Goal: Task Accomplishment & Management: Complete application form

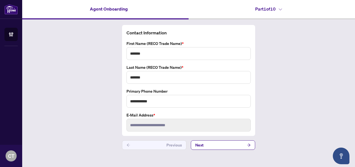
click at [270, 8] on h4 "Part 1 of 10" at bounding box center [268, 9] width 27 height 7
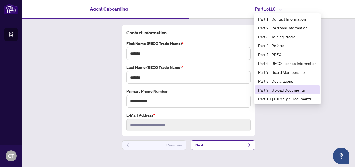
click at [280, 89] on span "Part 9 | Upload Documents" at bounding box center [287, 90] width 59 height 6
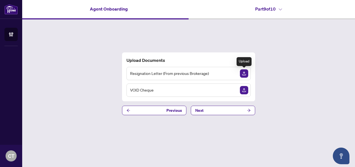
click at [245, 75] on img "Upload Document" at bounding box center [244, 73] width 8 height 8
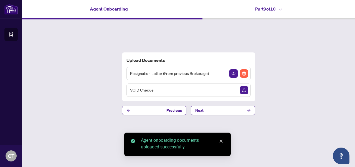
click at [246, 90] on img "Upload Document" at bounding box center [244, 90] width 8 height 8
click at [234, 109] on button "Next" at bounding box center [223, 110] width 64 height 9
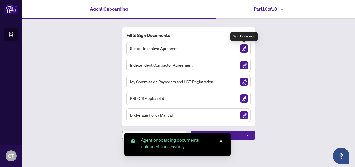
click at [244, 48] on img "Sign Document" at bounding box center [244, 48] width 8 height 8
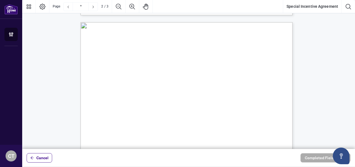
scroll to position [565, 0]
type input "*"
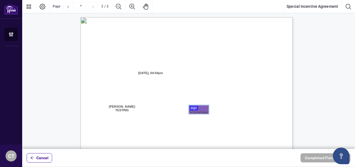
click at [208, 111] on div at bounding box center [188, 74] width 333 height 149
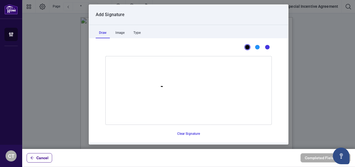
drag, startPoint x: 159, startPoint y: 86, endPoint x: 173, endPoint y: 89, distance: 14.4
click at [173, 90] on icon "Drawing canvas" at bounding box center [189, 90] width 166 height 68
drag, startPoint x: 169, startPoint y: 90, endPoint x: 196, endPoint y: 89, distance: 26.4
click at [191, 88] on icon "Drawing canvas" at bounding box center [189, 90] width 166 height 68
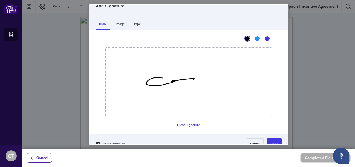
scroll to position [18, 0]
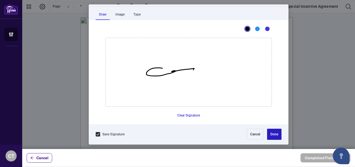
click at [269, 136] on button "Done" at bounding box center [274, 134] width 14 height 11
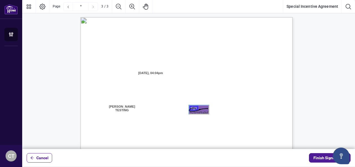
scroll to position [711, 0]
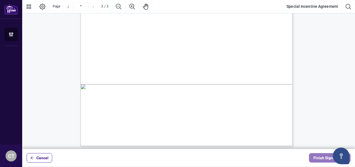
click at [312, 158] on button "Finish Signing" at bounding box center [330, 157] width 42 height 9
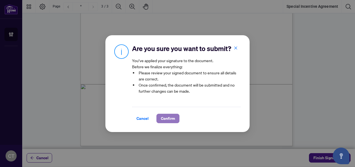
click at [166, 118] on span "Confirm" at bounding box center [168, 118] width 14 height 9
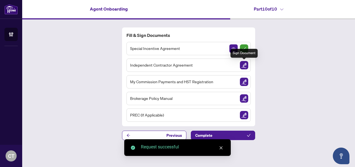
click at [244, 65] on img "Sign Document" at bounding box center [244, 65] width 8 height 8
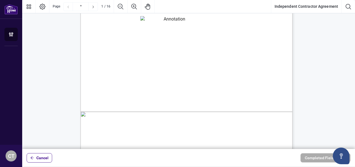
scroll to position [38, 0]
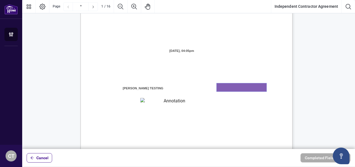
click at [235, 89] on textarea "01K2N7ZVXADQDZS13CP82GTG0Z" at bounding box center [242, 87] width 50 height 8
type textarea "**********"
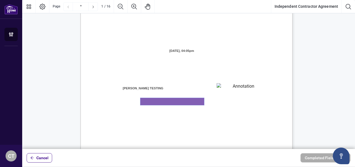
click at [175, 100] on textarea "01K2N800VRNZWEDT7GS4268ZBH" at bounding box center [172, 101] width 64 height 7
type textarea "**********"
click at [254, 111] on div "INDEPENDENT CONTRACTOR AGREEMENT THIS AGREEMENT is made as of (the “Effective D…" at bounding box center [212, 152] width 265 height 343
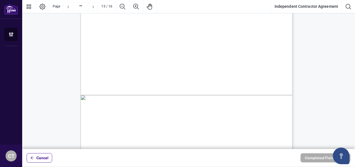
scroll to position [4199, 0]
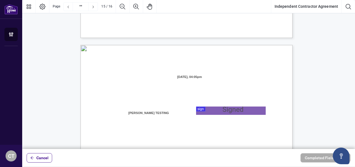
type input "**"
click at [230, 110] on div at bounding box center [188, 74] width 333 height 149
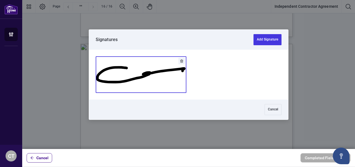
click at [145, 87] on button "Add Signature" at bounding box center [141, 75] width 90 height 36
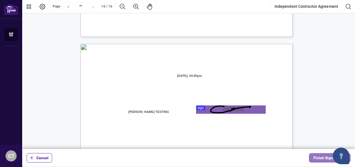
click at [315, 157] on span "Finish Signing" at bounding box center [326, 157] width 25 height 9
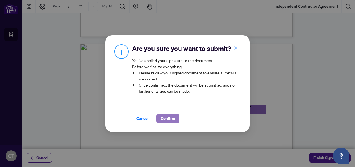
click at [166, 120] on span "Confirm" at bounding box center [168, 118] width 14 height 9
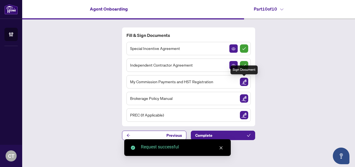
click at [246, 82] on img "Sign Document" at bounding box center [244, 82] width 8 height 8
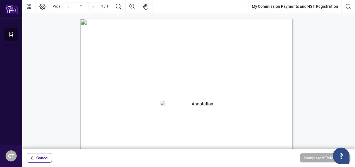
click at [196, 107] on textarea "01K2N82W0617PR3KA8X9DYAB9F" at bounding box center [201, 105] width 80 height 8
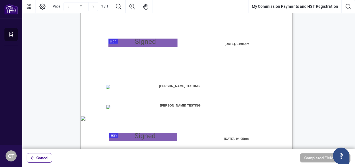
scroll to position [120, 0]
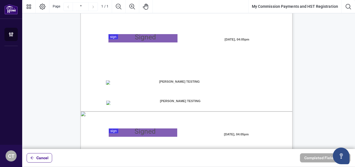
type textarea "**********"
click at [143, 35] on div at bounding box center [188, 74] width 333 height 149
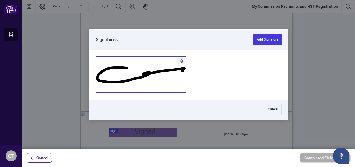
click at [164, 71] on button "Add Signature" at bounding box center [141, 75] width 90 height 36
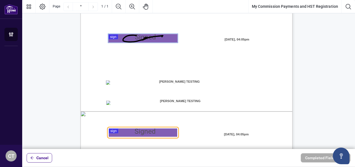
click at [159, 130] on div at bounding box center [188, 74] width 333 height 149
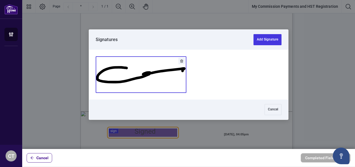
click at [148, 77] on button "Add Signature" at bounding box center [141, 75] width 90 height 36
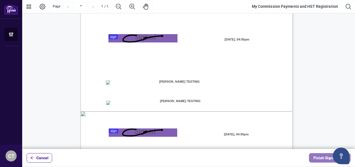
click at [317, 158] on span "Finish Signing" at bounding box center [326, 157] width 25 height 9
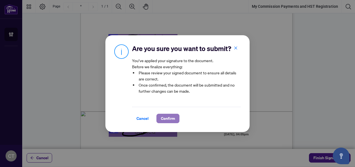
click at [172, 119] on span "Confirm" at bounding box center [168, 118] width 14 height 9
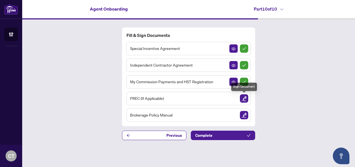
click at [243, 98] on img "Sign Document" at bounding box center [244, 98] width 8 height 8
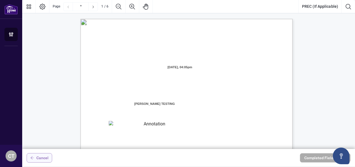
click at [42, 156] on span "Cancel" at bounding box center [42, 157] width 12 height 9
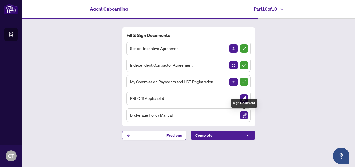
click at [247, 115] on img "Sign Document" at bounding box center [244, 115] width 8 height 8
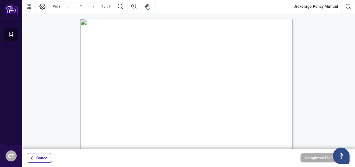
scroll to position [103, 0]
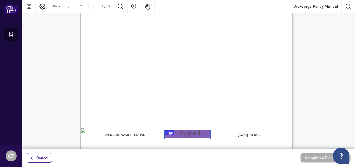
click at [189, 134] on div at bounding box center [188, 74] width 333 height 149
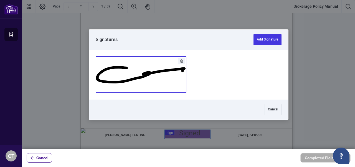
click at [167, 76] on button "Add Signature" at bounding box center [141, 75] width 90 height 36
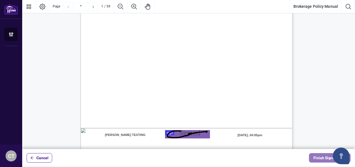
click at [322, 156] on span "Finish Signing" at bounding box center [326, 157] width 25 height 9
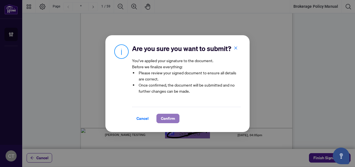
click at [167, 117] on span "Confirm" at bounding box center [168, 118] width 14 height 9
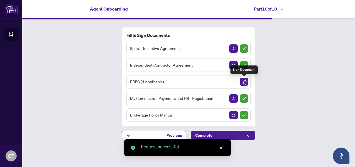
click at [245, 82] on img "Sign Document" at bounding box center [244, 82] width 8 height 8
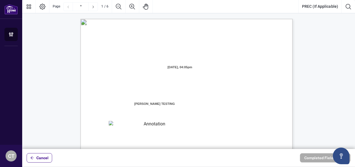
click at [158, 124] on textarea "01K2N871QHNVQQYWWGNNAD92Y4" at bounding box center [152, 125] width 87 height 8
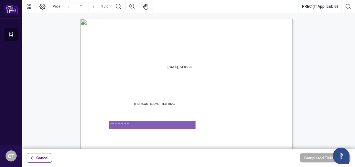
type textarea "**********"
click at [114, 119] on span "-and-" at bounding box center [110, 119] width 8 height 5
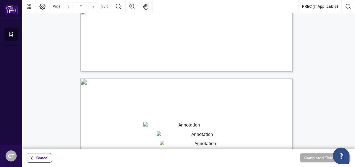
type input "*"
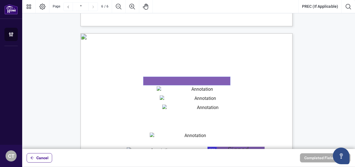
click at [189, 82] on textarea "01K2N87DY2TBBAEEYXCWHWSGMG" at bounding box center [186, 81] width 87 height 8
type textarea "**********"
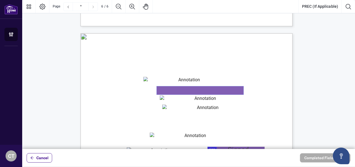
click at [190, 89] on textarea "01K2N87QNZ52YW6DM5F5ZP82YQ" at bounding box center [200, 90] width 87 height 8
type textarea "**********"
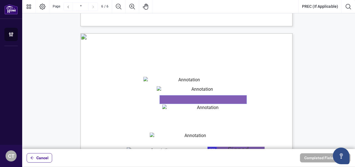
click at [193, 99] on textarea "01K2N87VWX9FSG7KFZDP3WWF8Q" at bounding box center [203, 99] width 87 height 8
type textarea "**********"
click at [195, 108] on textarea "01K2N87J80Q9953MCJDTE5Z6QM" at bounding box center [205, 109] width 87 height 8
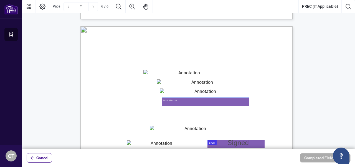
scroll to position [1411, 0]
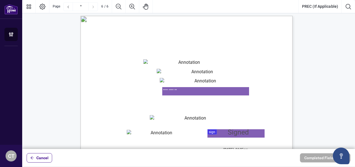
type textarea "**********"
click at [194, 119] on textarea "*" at bounding box center [193, 119] width 87 height 8
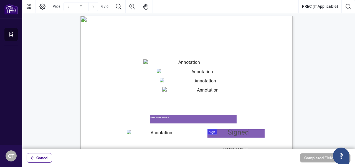
type textarea "**********"
click at [164, 137] on textarea "01K2N884WGPMN0CYYT5M8Z5CXC" at bounding box center [159, 134] width 65 height 8
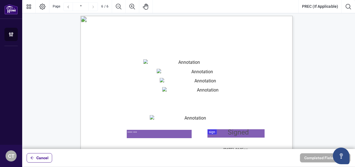
type textarea "********"
click at [122, 138] on span "Title (Print)" at bounding box center [113, 136] width 17 height 5
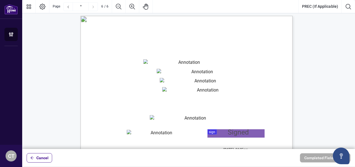
click at [232, 134] on div at bounding box center [188, 74] width 333 height 149
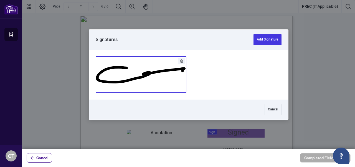
click at [156, 79] on button "Add Signature" at bounding box center [141, 75] width 90 height 36
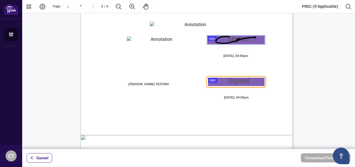
scroll to position [1505, 0]
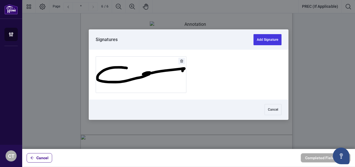
click at [214, 85] on div at bounding box center [188, 74] width 333 height 149
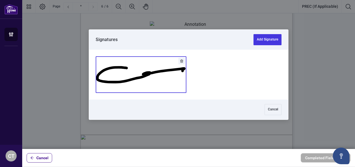
click at [140, 67] on button "Add Signature" at bounding box center [141, 75] width 90 height 36
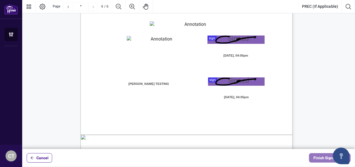
click at [313, 158] on button "Finish Signing" at bounding box center [330, 157] width 42 height 9
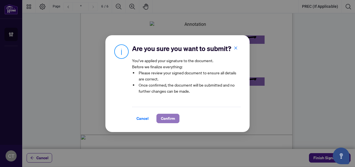
click at [166, 119] on span "Confirm" at bounding box center [168, 118] width 14 height 9
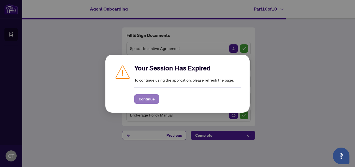
click at [144, 100] on span "Continue" at bounding box center [147, 99] width 16 height 9
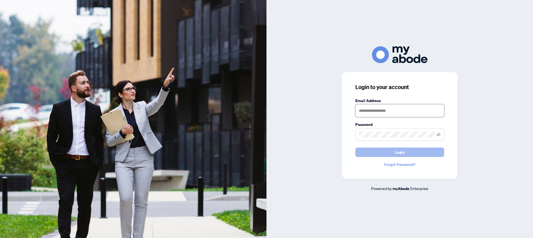
type input "**********"
click at [395, 153] on span "Login" at bounding box center [400, 152] width 10 height 9
